Goal: Task Accomplishment & Management: Manage account settings

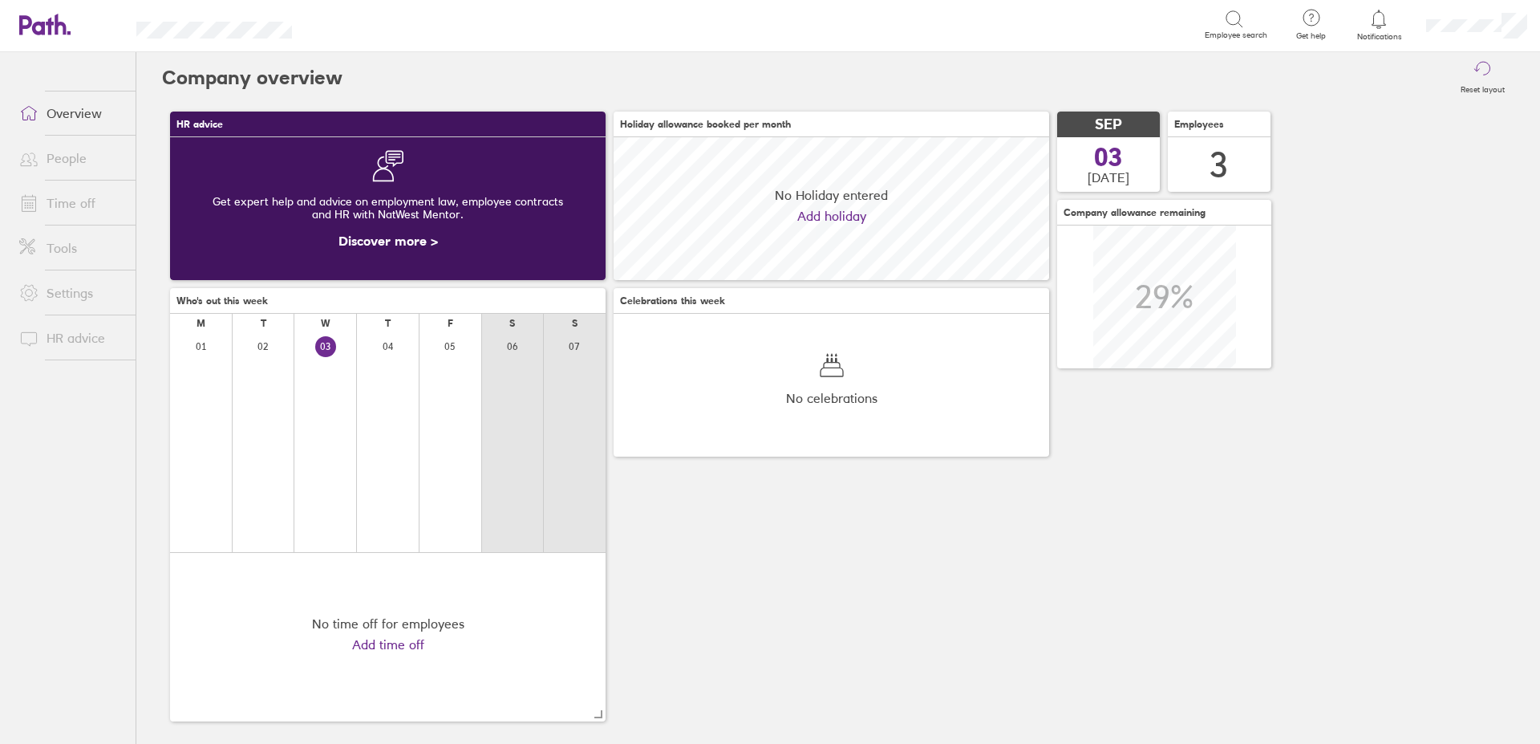
scroll to position [143, 436]
click at [52, 205] on link "Time off" at bounding box center [70, 203] width 129 height 32
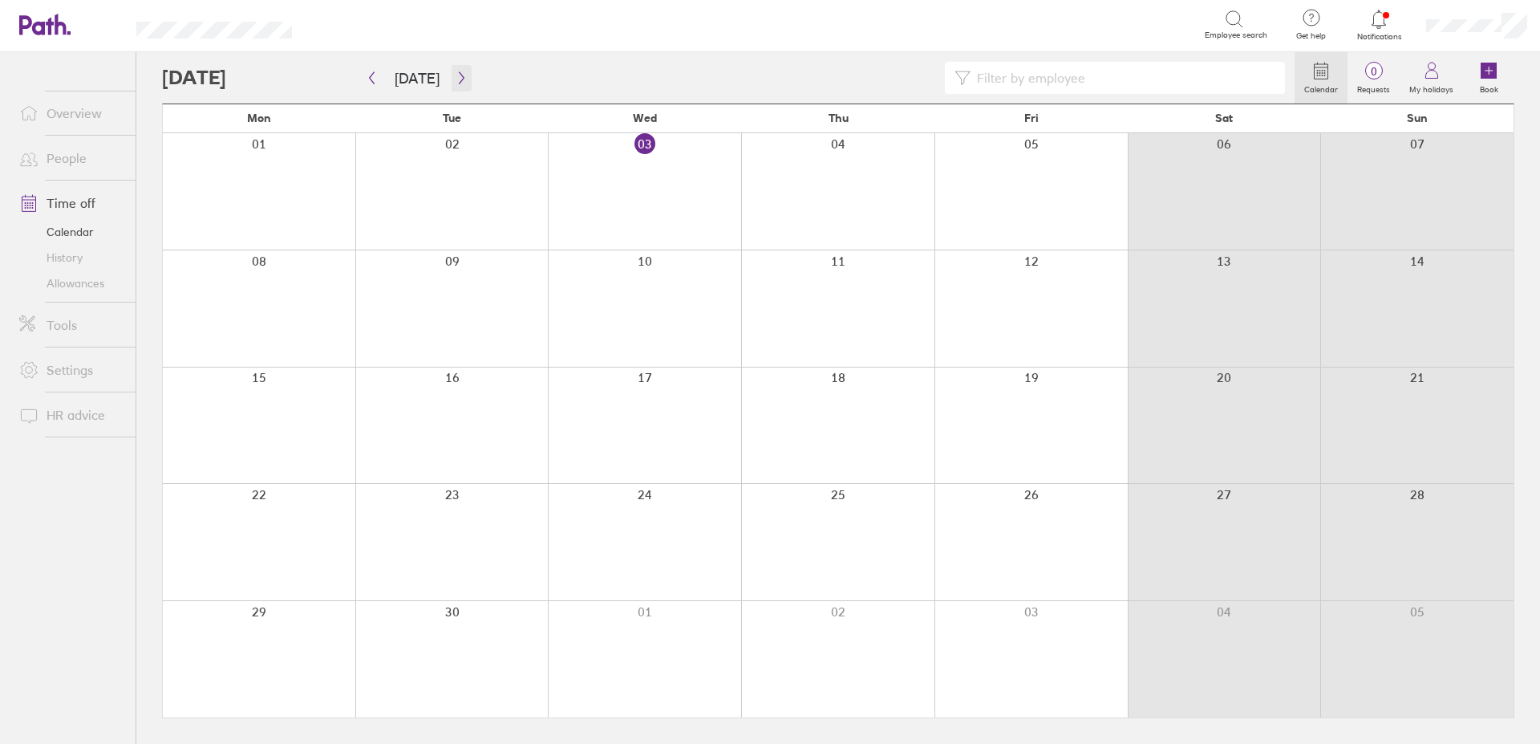
click at [457, 79] on icon "button" at bounding box center [462, 77] width 12 height 13
click at [365, 81] on button "button" at bounding box center [372, 78] width 20 height 26
click at [456, 76] on icon "button" at bounding box center [462, 77] width 12 height 13
click at [460, 79] on icon "button" at bounding box center [462, 77] width 12 height 13
click at [373, 75] on icon "button" at bounding box center [372, 77] width 12 height 13
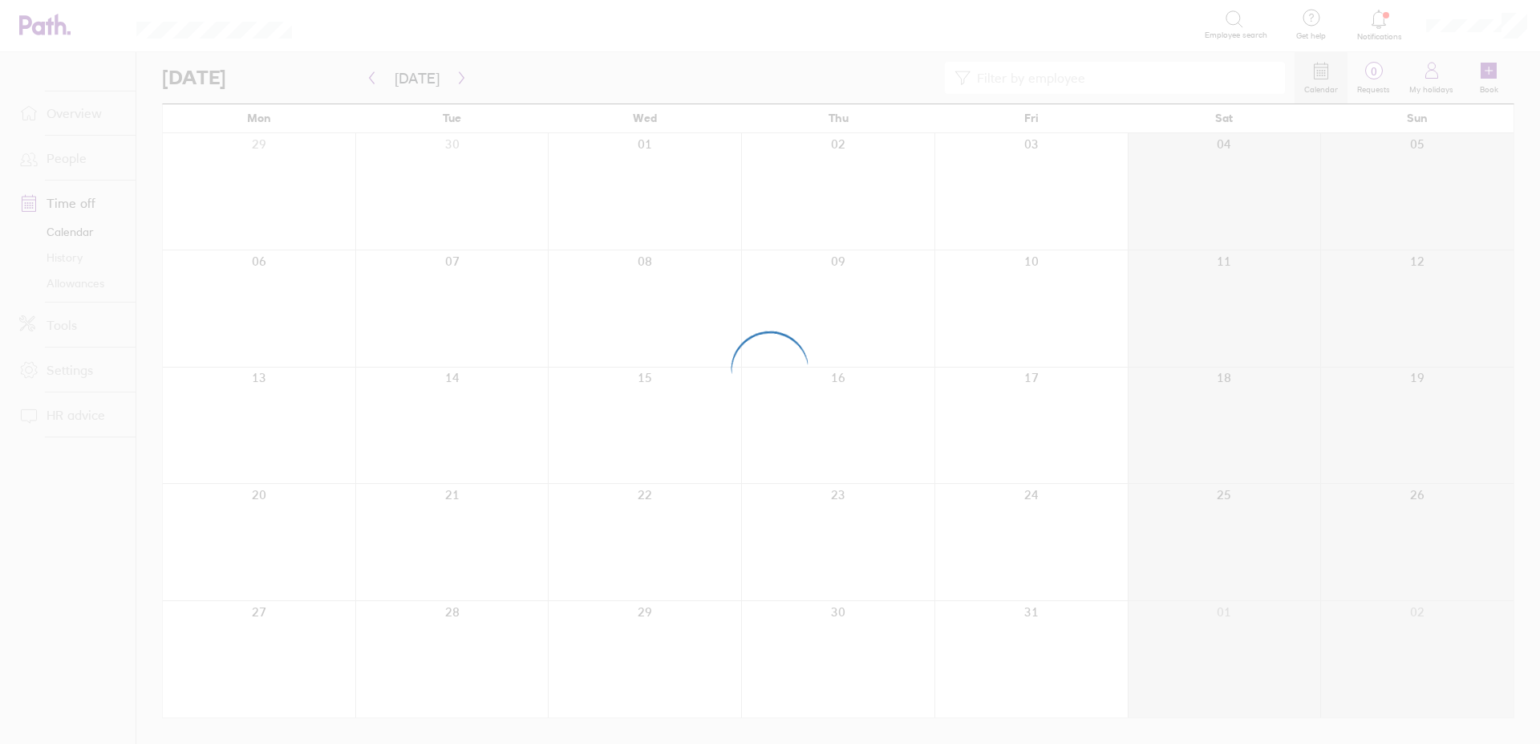
click at [65, 282] on div at bounding box center [770, 372] width 1540 height 744
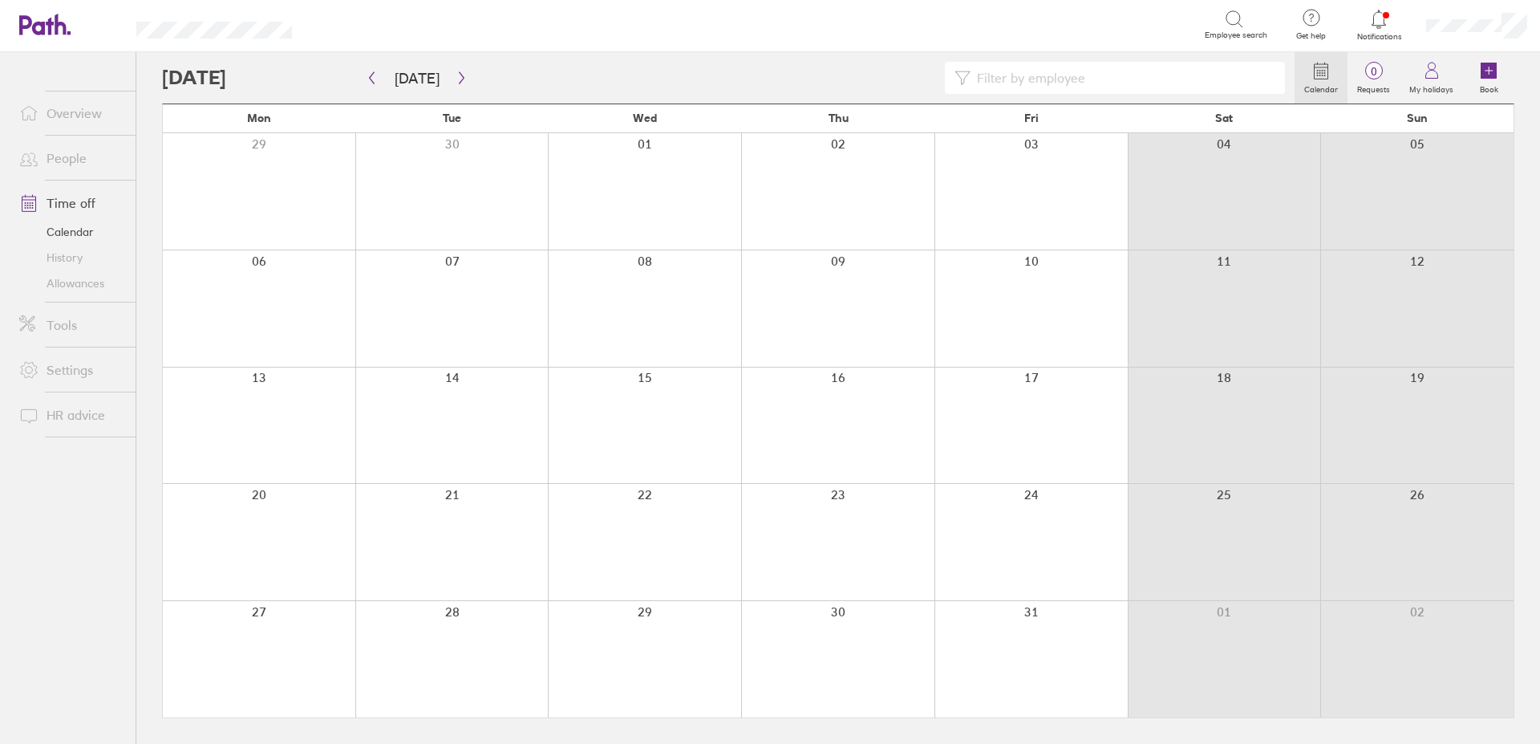
click at [70, 283] on link "Allowances" at bounding box center [70, 283] width 129 height 26
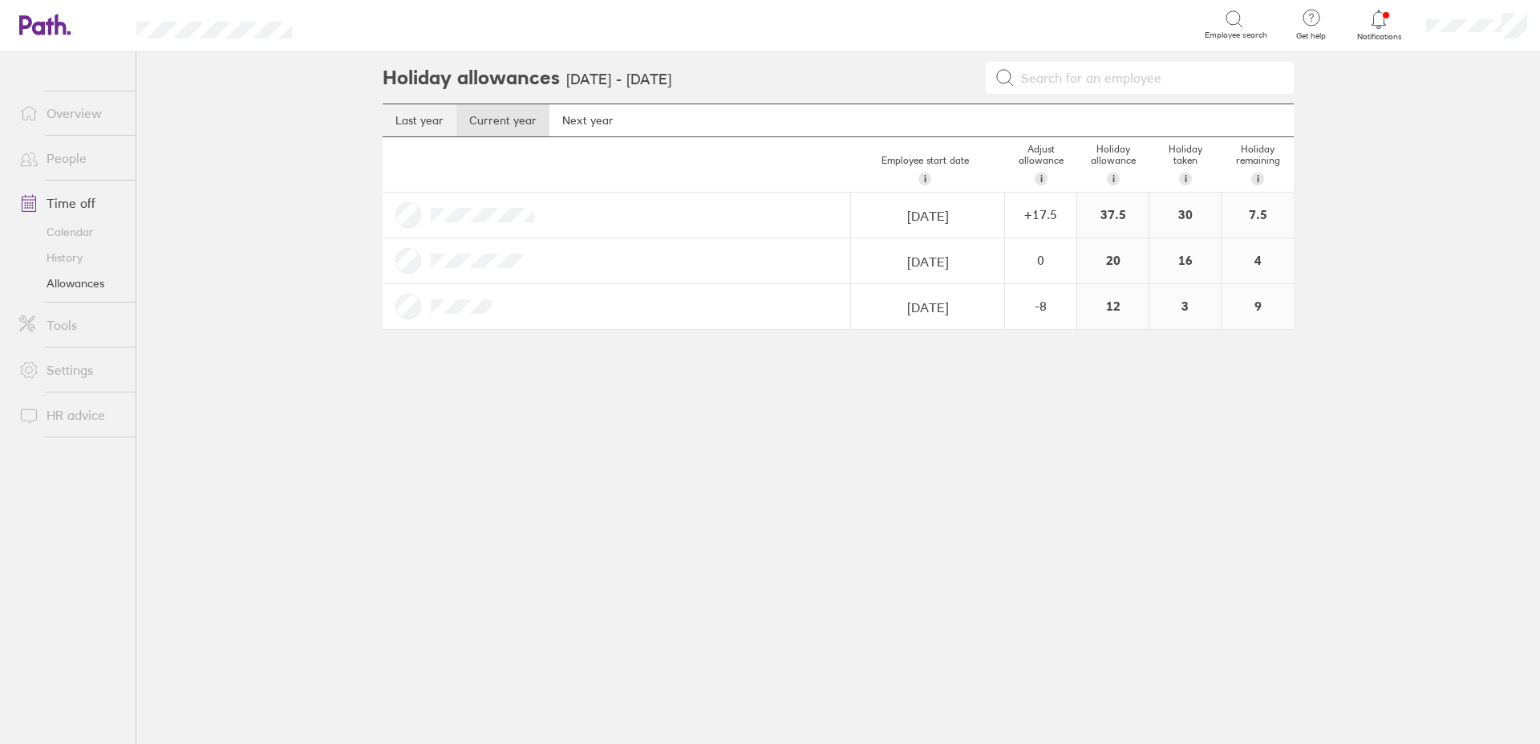
click at [440, 120] on link "Last year" at bounding box center [420, 120] width 74 height 32
click at [468, 122] on link "Current year" at bounding box center [502, 120] width 93 height 32
drag, startPoint x: 1277, startPoint y: 254, endPoint x: 1225, endPoint y: 246, distance: 52.8
click at [1312, 266] on div "Holiday allowances [DATE] - [DATE] Last year Current year Next year Employee st…" at bounding box center [838, 397] width 963 height 691
drag, startPoint x: 1260, startPoint y: 270, endPoint x: 1318, endPoint y: 255, distance: 59.7
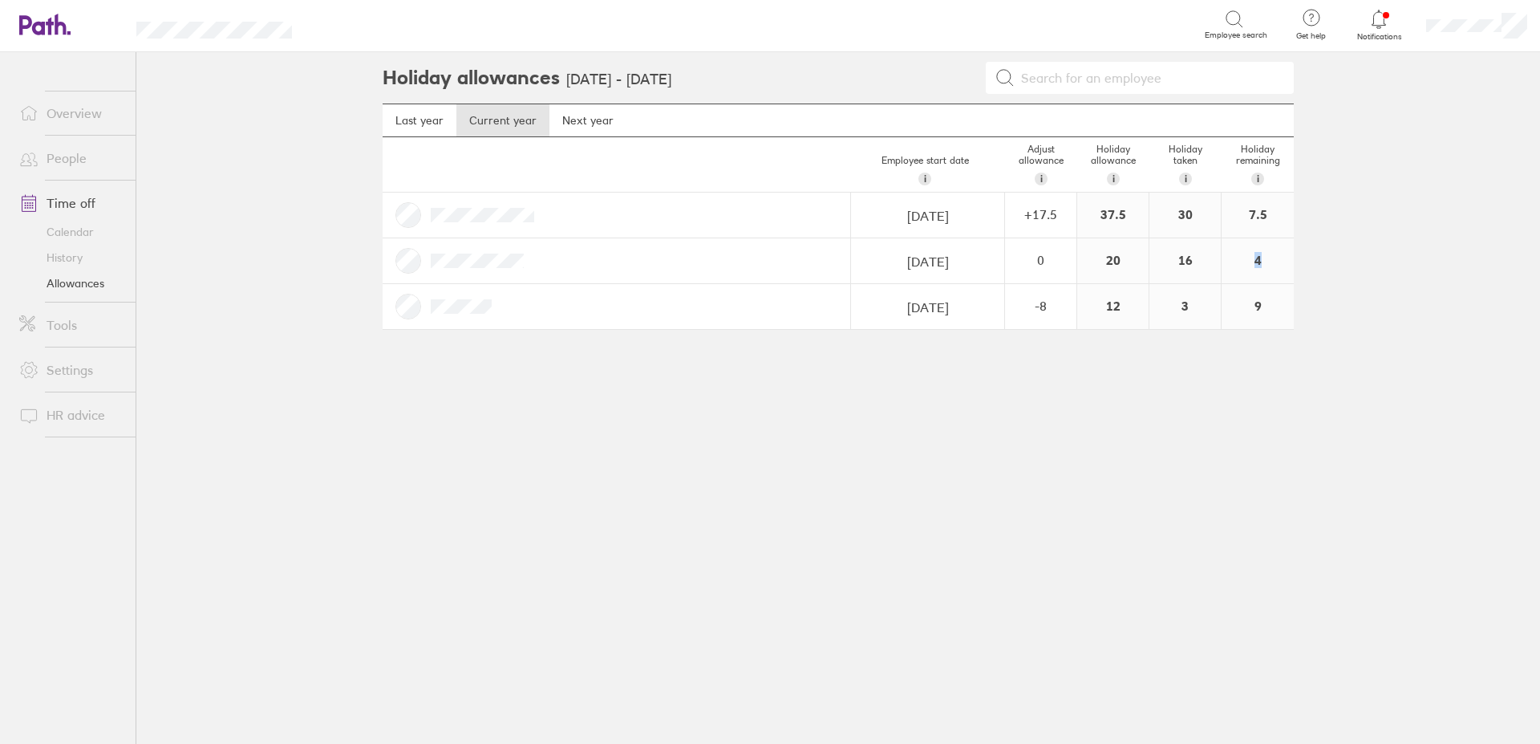
click at [1239, 262] on div "4" at bounding box center [1258, 260] width 72 height 45
click at [1318, 255] on div "Holiday allowances [DATE] - [DATE] Last year Current year Next year Employee st…" at bounding box center [838, 397] width 963 height 691
click at [68, 232] on link "Calendar" at bounding box center [70, 232] width 129 height 26
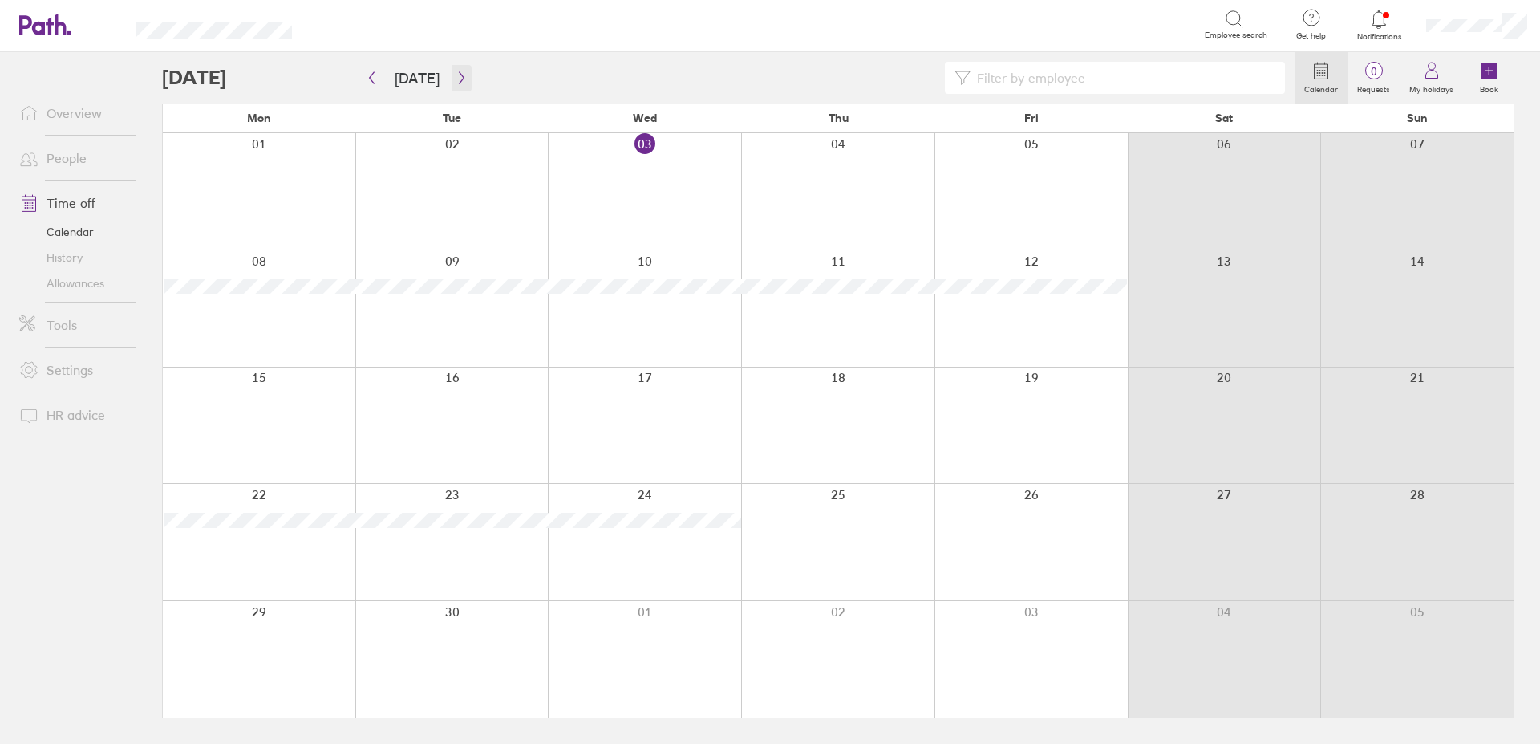
click at [456, 77] on icon "button" at bounding box center [462, 77] width 12 height 13
click at [367, 83] on icon "button" at bounding box center [372, 77] width 12 height 13
click at [456, 79] on icon "button" at bounding box center [462, 77] width 12 height 13
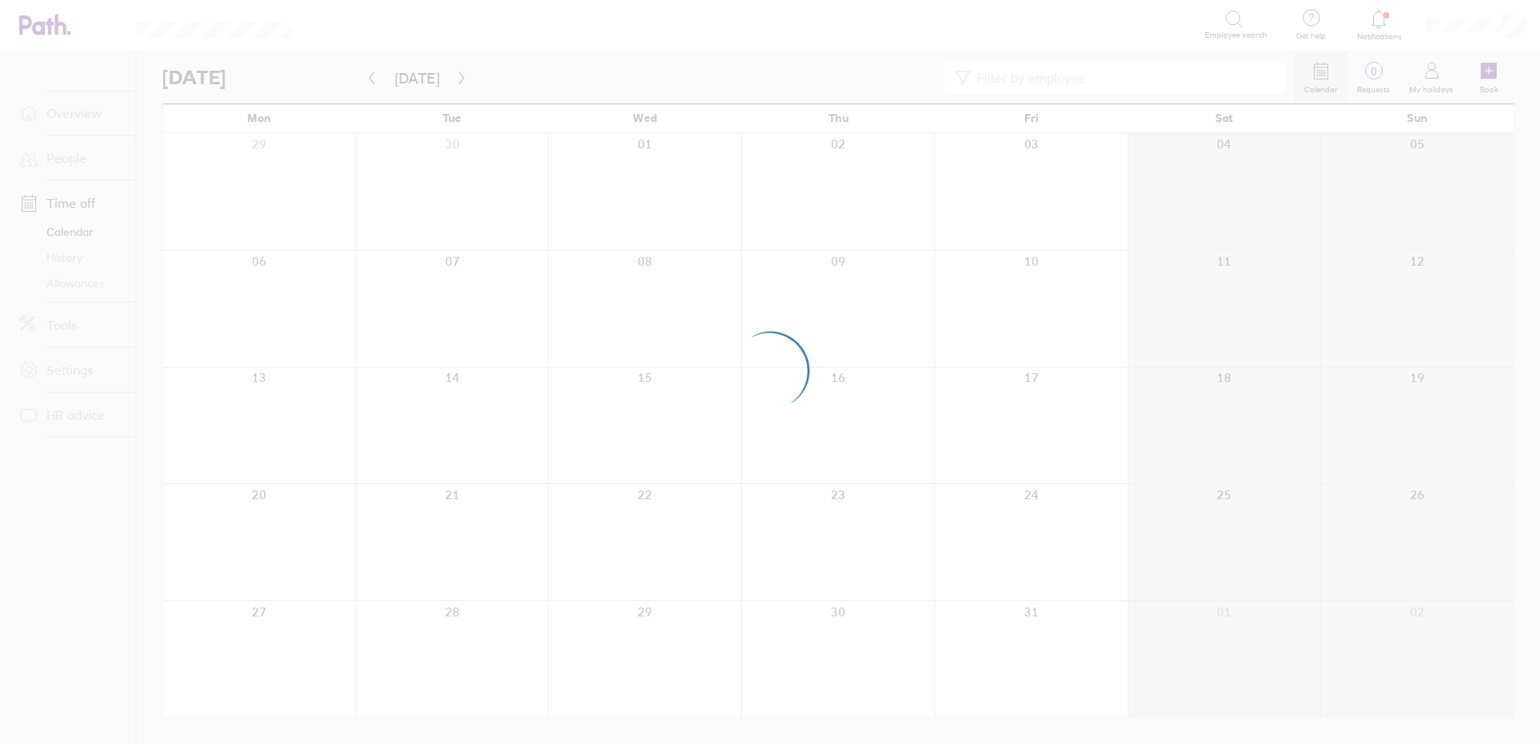
click at [85, 274] on div at bounding box center [770, 372] width 1540 height 744
click at [85, 275] on div at bounding box center [770, 372] width 1540 height 744
click at [86, 286] on div at bounding box center [770, 372] width 1540 height 744
click at [81, 273] on div at bounding box center [770, 372] width 1540 height 744
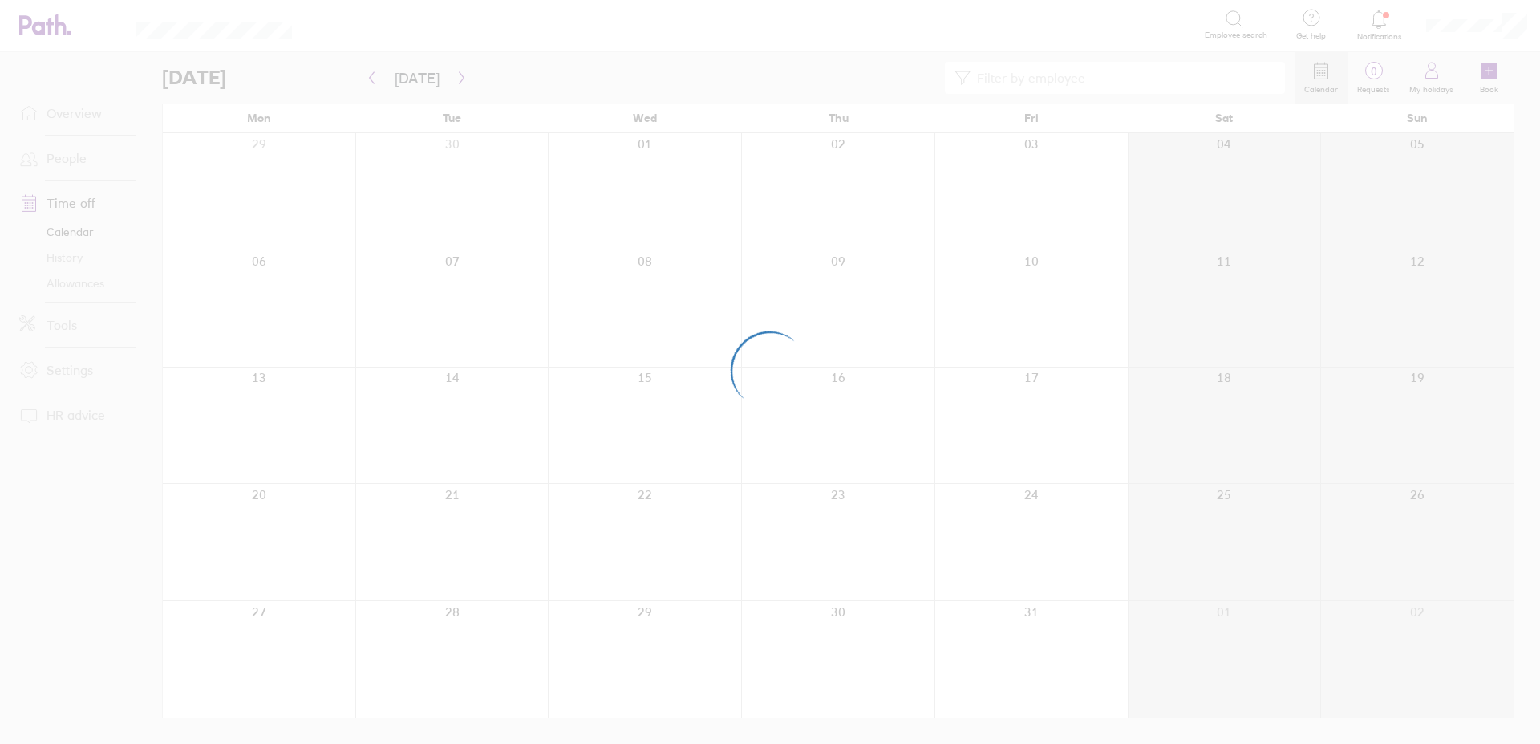
click at [77, 285] on div at bounding box center [770, 372] width 1540 height 744
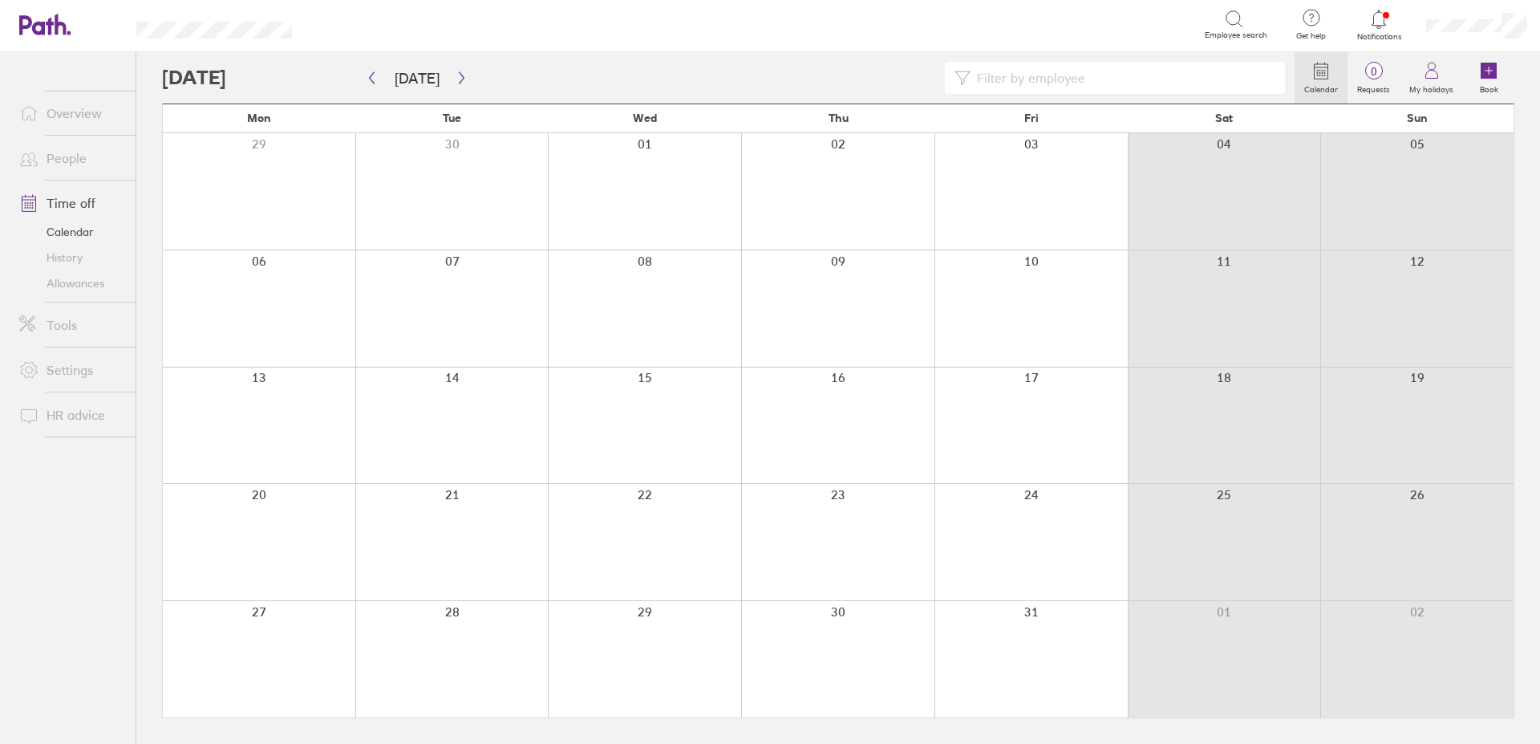
click at [77, 285] on link "Allowances" at bounding box center [70, 283] width 129 height 26
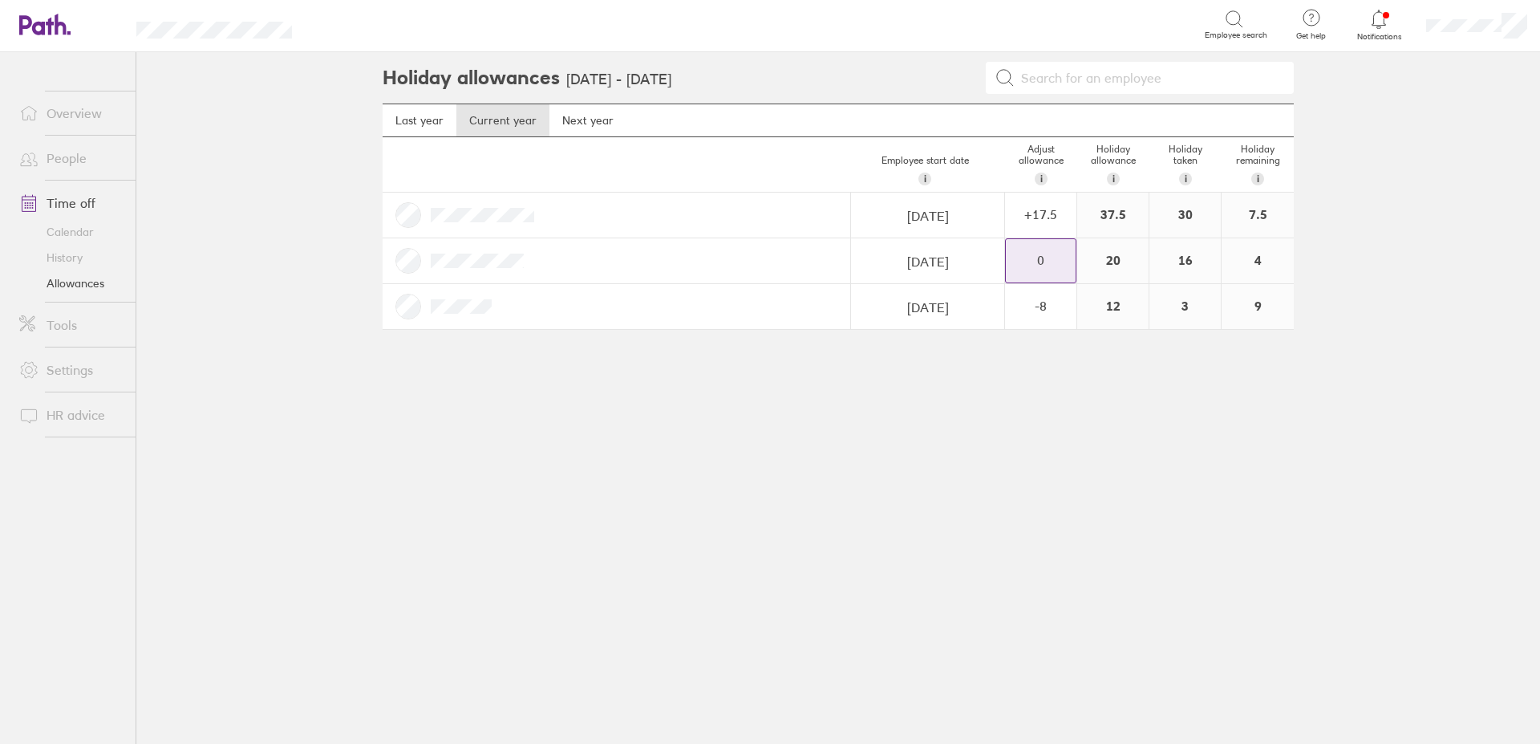
click at [1073, 262] on div "0" at bounding box center [1041, 260] width 70 height 14
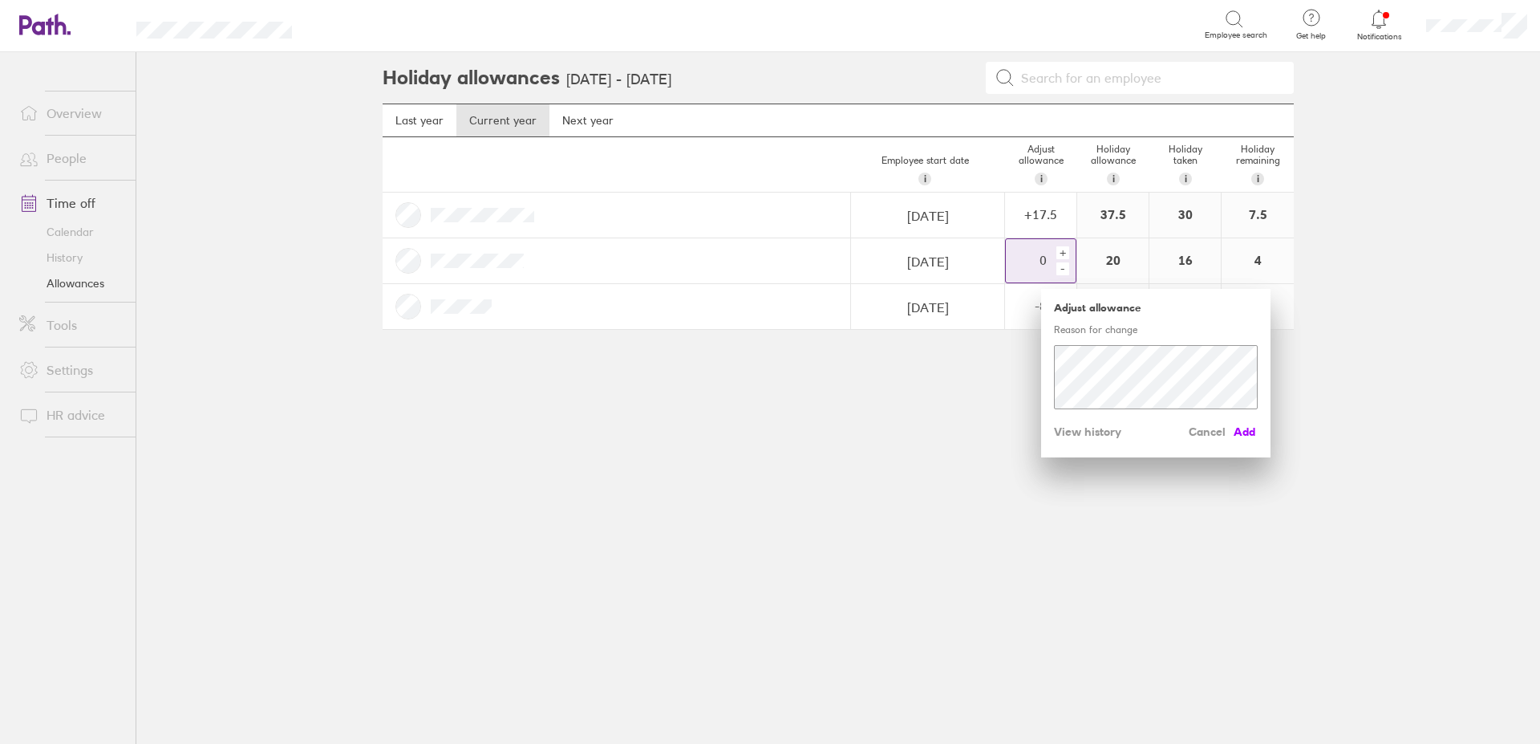
click at [1249, 432] on span "Add" at bounding box center [1245, 432] width 26 height 26
click at [874, 519] on div "Holiday allowances [DATE] - [DATE] Last year Current year Next year Employee st…" at bounding box center [838, 397] width 963 height 691
click at [1061, 250] on div "+" at bounding box center [1062, 252] width 13 height 13
click at [1061, 253] on div "+" at bounding box center [1062, 252] width 13 height 13
click at [1064, 253] on div "+" at bounding box center [1062, 252] width 13 height 13
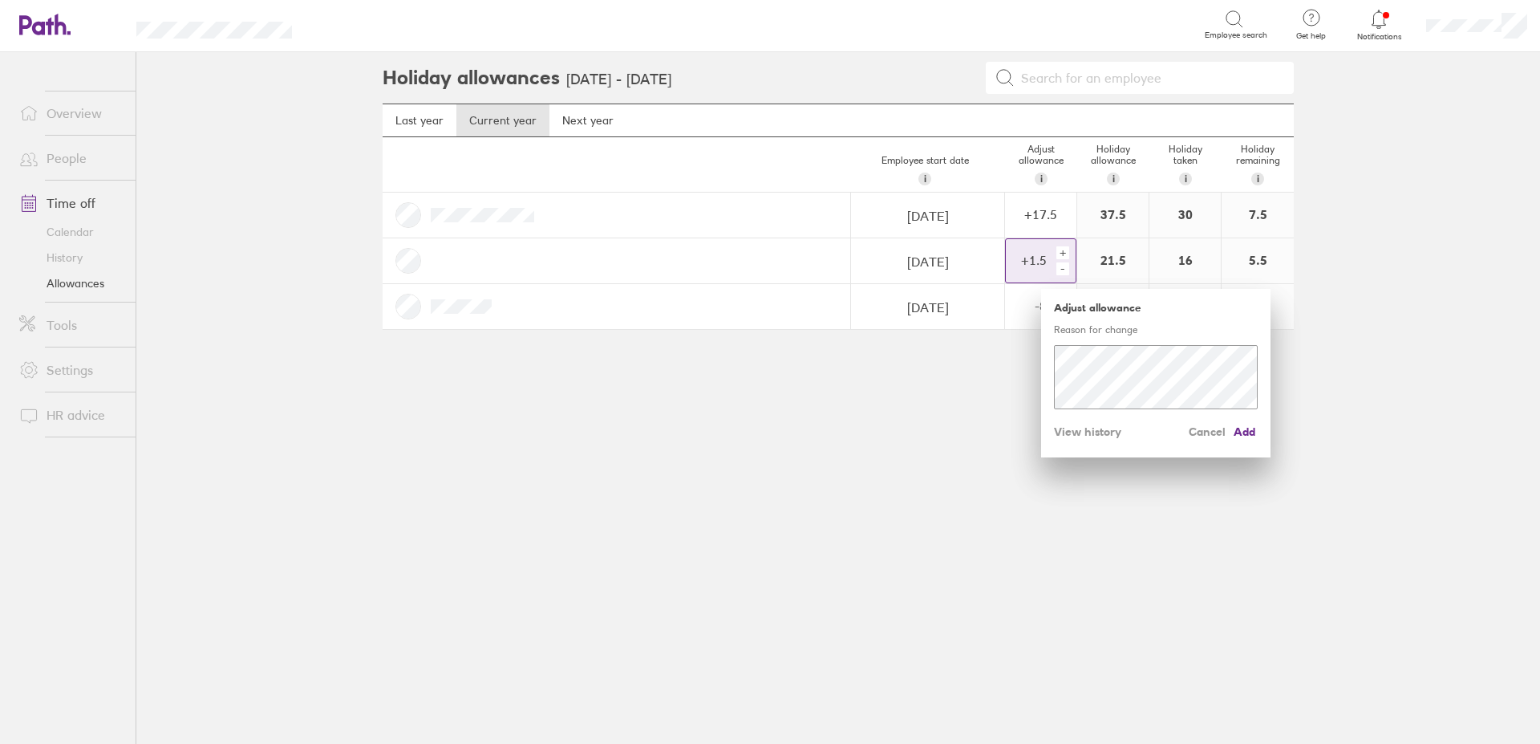
click at [1064, 253] on div "+" at bounding box center [1062, 252] width 13 height 13
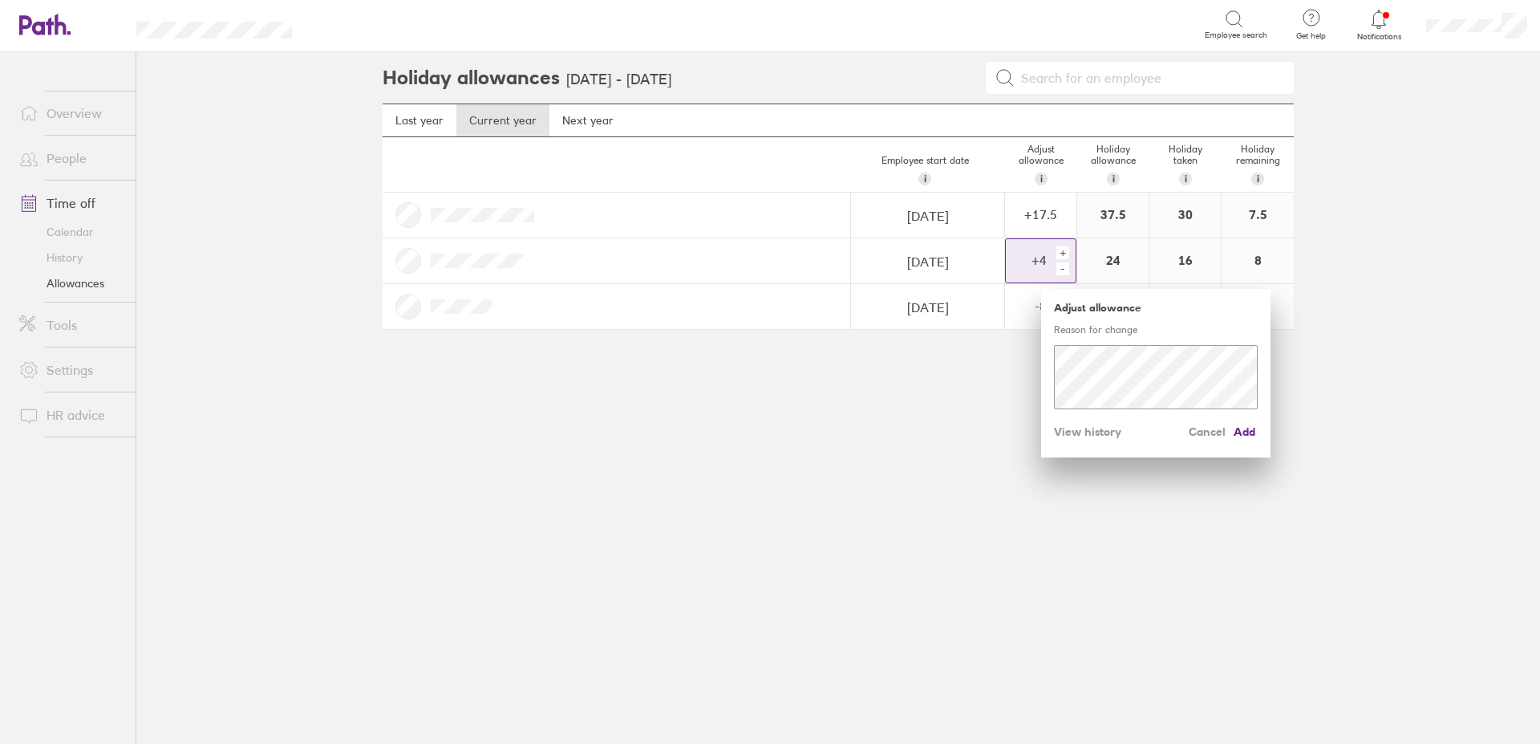
click at [1064, 253] on div "+" at bounding box center [1062, 252] width 13 height 13
click at [1055, 249] on div "+ -" at bounding box center [1064, 260] width 22 height 35
click at [1059, 249] on div "+" at bounding box center [1062, 252] width 13 height 13
click at [1245, 429] on span "Add" at bounding box center [1245, 432] width 26 height 26
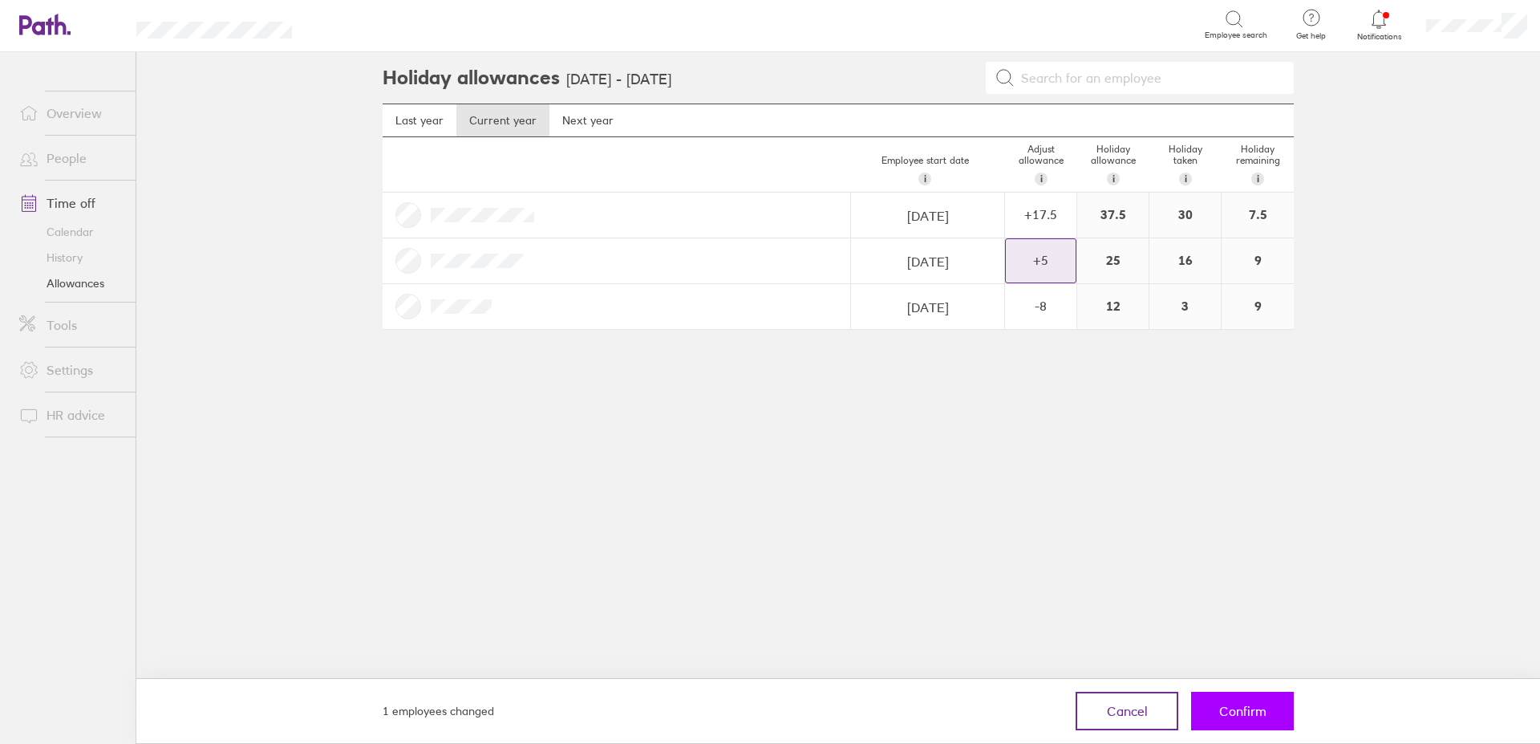
click at [1251, 714] on span "Confirm" at bounding box center [1242, 711] width 47 height 14
click at [1230, 712] on span "Confirm" at bounding box center [1242, 711] width 47 height 14
drag, startPoint x: 1239, startPoint y: 718, endPoint x: 1230, endPoint y: 722, distance: 10.4
click at [1237, 727] on button "Confirm" at bounding box center [1242, 710] width 103 height 39
click at [1227, 715] on span "Confirm" at bounding box center [1242, 711] width 47 height 14
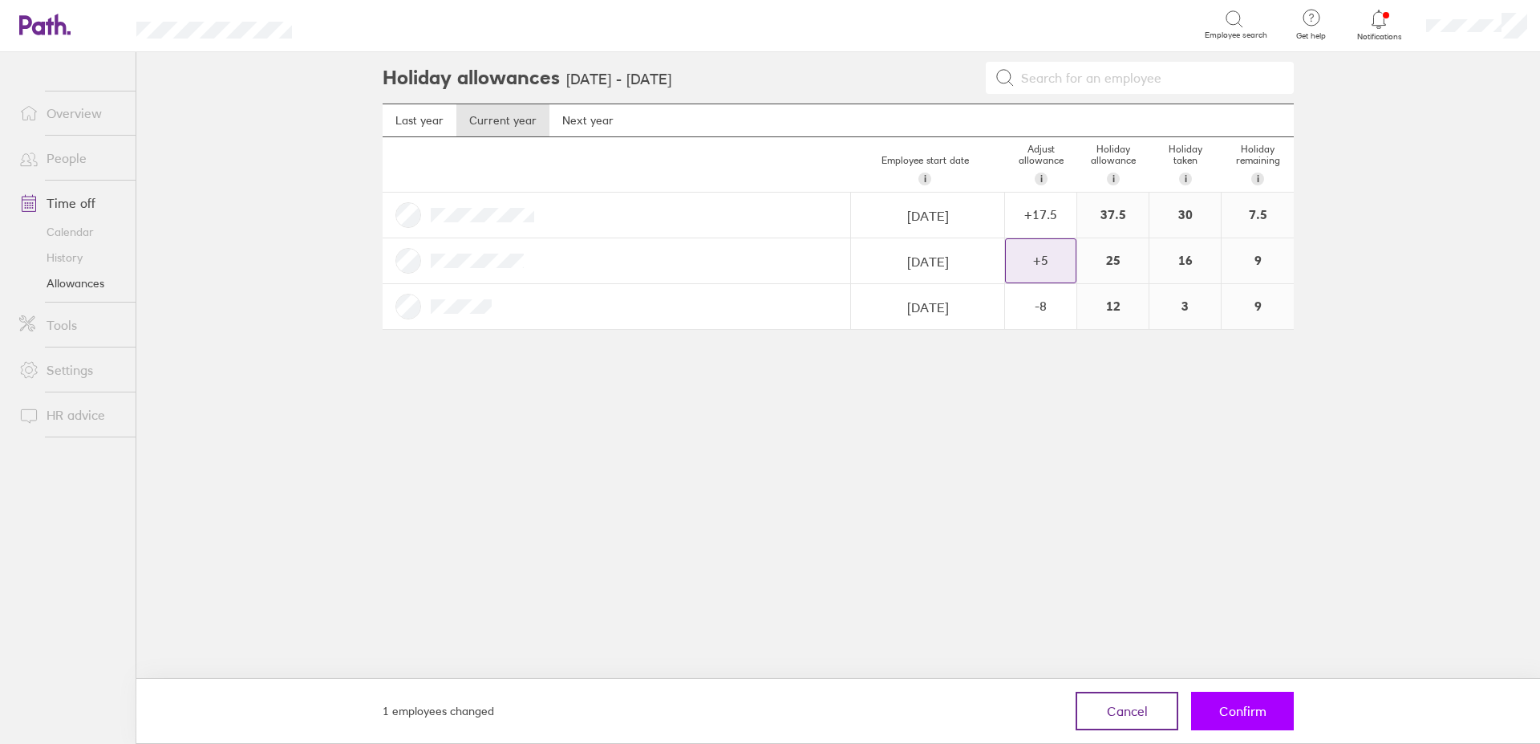
drag, startPoint x: 1227, startPoint y: 715, endPoint x: 1218, endPoint y: 714, distance: 8.9
click at [1223, 724] on button "Confirm" at bounding box center [1242, 710] width 103 height 39
click at [1215, 719] on button "Confirm" at bounding box center [1242, 710] width 103 height 39
click at [1215, 716] on button "Confirm" at bounding box center [1242, 710] width 103 height 39
click at [1215, 712] on button "Confirm" at bounding box center [1242, 710] width 103 height 39
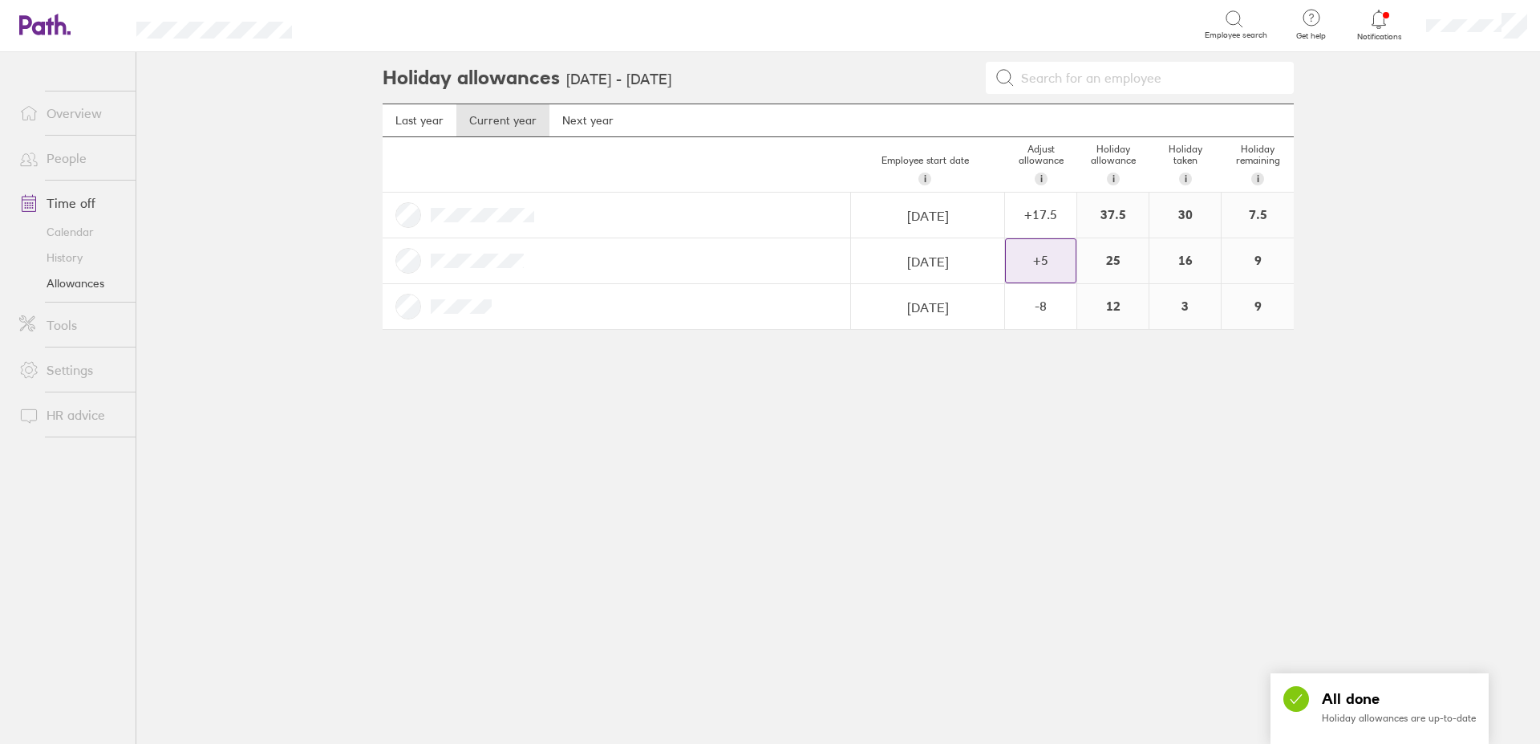
click at [76, 236] on link "Calendar" at bounding box center [70, 232] width 129 height 26
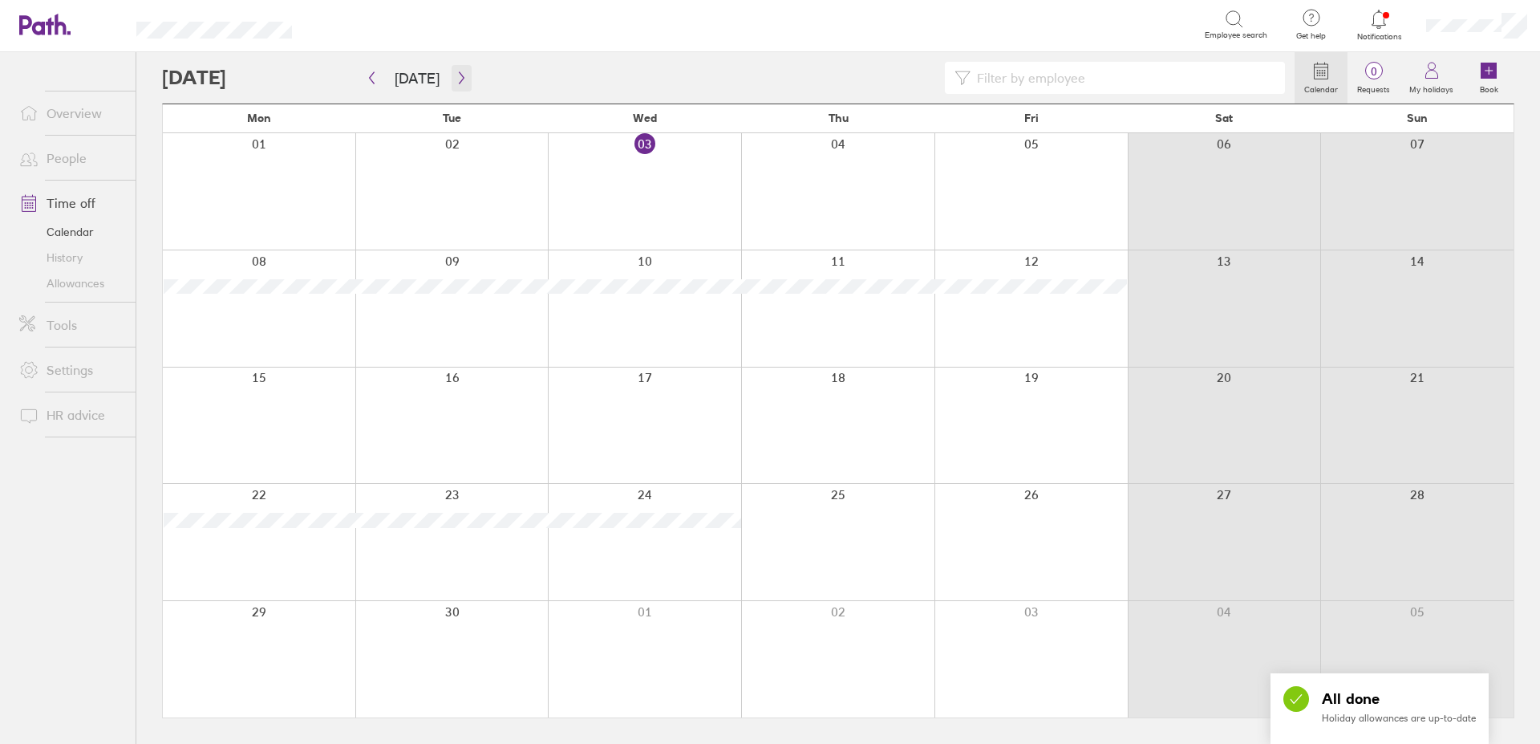
click at [459, 72] on icon "button" at bounding box center [461, 78] width 5 height 12
click at [459, 79] on icon "button" at bounding box center [461, 78] width 5 height 12
click at [456, 77] on icon "button" at bounding box center [462, 77] width 12 height 13
